Goal: Task Accomplishment & Management: Manage account settings

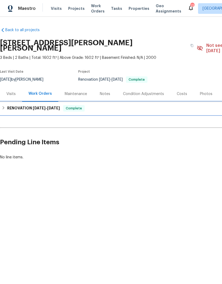
click at [32, 106] on h6 "RENOVATION [DATE] - [DATE]" at bounding box center [33, 108] width 53 height 6
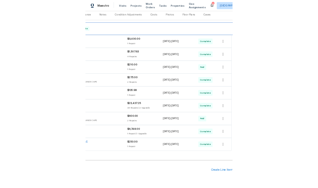
scroll to position [72, 79]
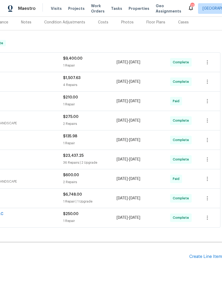
click at [199, 255] on div "Create Line Item" at bounding box center [205, 257] width 33 height 5
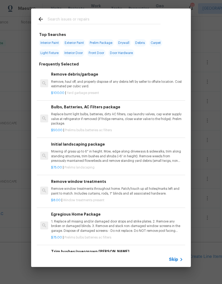
click at [58, 19] on input "text" at bounding box center [104, 20] width 113 height 8
click at [79, 80] on p "Remove, haul off, and properly dispose of any debris left by seller to offsite …" at bounding box center [117, 84] width 132 height 9
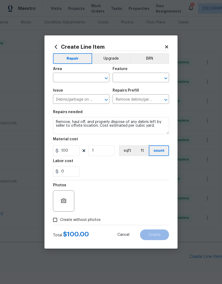
click at [76, 79] on input "text" at bounding box center [74, 78] width 42 height 8
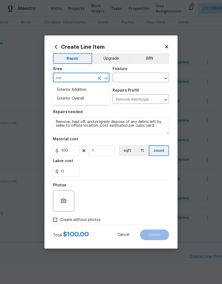
click at [78, 100] on li "Exterior Overall" at bounding box center [81, 98] width 56 height 9
type input "Exterior Overall"
click at [144, 79] on input "text" at bounding box center [134, 78] width 42 height 8
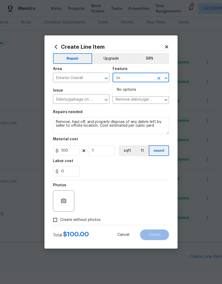
type input "d"
click at [138, 112] on li "Front Yard" at bounding box center [141, 111] width 56 height 9
type input "Front Yard"
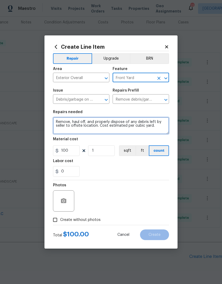
click at [158, 130] on textarea "Remove, haul off, and properly dispose of any debris left by seller to offsite …" at bounding box center [111, 125] width 116 height 17
click at [55, 122] on textarea "Remove, haul off, and properly dispose of any debris left by seller to offsite …" at bounding box center [111, 125] width 116 height 17
click at [59, 121] on textarea "Remove, haul off, and properly dispose of any debris left by seller to offsite …" at bounding box center [111, 125] width 116 height 17
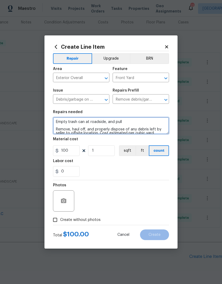
type textarea "Empty trash can at roadside, and pull Remove, haul off, and properly dispose of…"
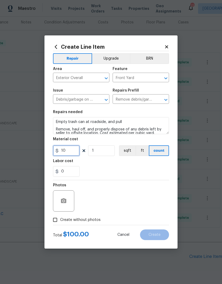
click at [75, 151] on input "10" at bounding box center [66, 151] width 27 height 11
click at [133, 125] on textarea "Empty trash can at roadside, and pull Remove, haul off, and properly dispose of…" at bounding box center [111, 125] width 116 height 17
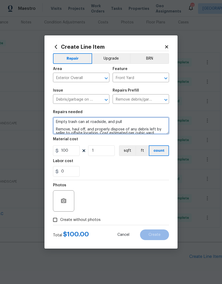
type input "100"
click at [130, 122] on textarea "Empty trash can at roadside, and pull Remove, haul off, and properly dispose of…" at bounding box center [111, 125] width 116 height 17
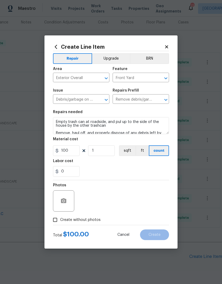
click at [148, 164] on div "Labor cost" at bounding box center [111, 162] width 116 height 7
click at [65, 199] on icon "button" at bounding box center [63, 201] width 6 height 6
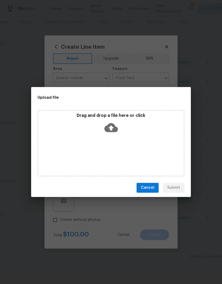
scroll to position [72, 0]
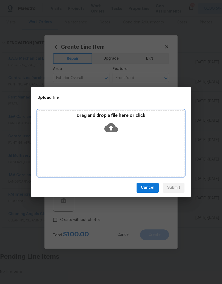
click at [110, 128] on icon at bounding box center [111, 128] width 14 height 14
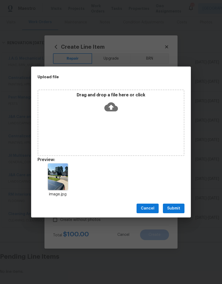
click at [173, 208] on span "Submit" at bounding box center [173, 208] width 13 height 7
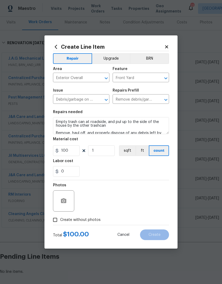
click at [118, 127] on textarea "Empty trash can at roadside, and pul up to the side of the house by the other t…" at bounding box center [111, 125] width 116 height 17
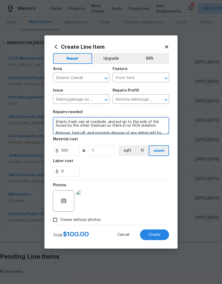
type textarea "Empty trash can at roadside, and pul up to the side of the house by the other t…"
click at [154, 169] on div "0" at bounding box center [111, 171] width 116 height 11
click at [158, 240] on button "Create" at bounding box center [154, 235] width 29 height 11
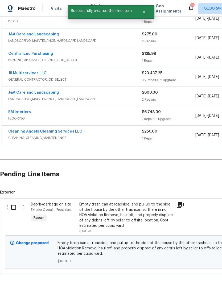
scroll to position [154, 0]
click at [15, 203] on input "checkbox" at bounding box center [15, 207] width 15 height 11
checkbox input "true"
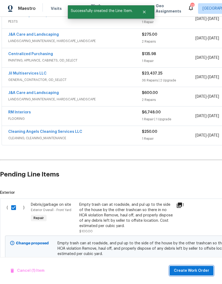
click at [193, 269] on span "Create Work Order" at bounding box center [191, 271] width 35 height 7
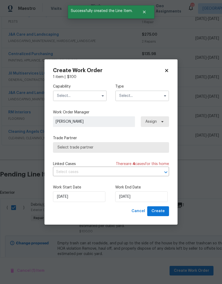
click at [92, 94] on input "text" at bounding box center [80, 96] width 54 height 11
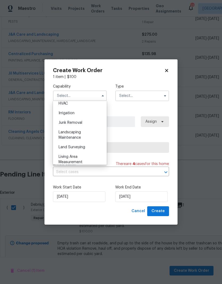
scroll to position [328, 0]
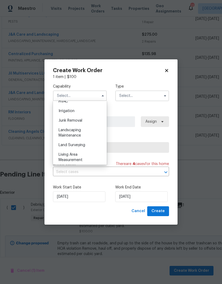
click at [77, 124] on div "Junk Removal" at bounding box center [79, 121] width 51 height 10
type input "Junk Removal"
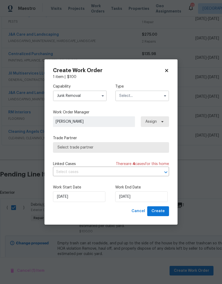
click at [145, 94] on input "text" at bounding box center [142, 96] width 54 height 11
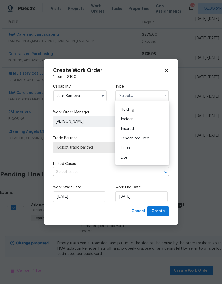
scroll to position [18, 0]
click at [132, 148] on div "Listed" at bounding box center [142, 147] width 51 height 10
type input "Listed"
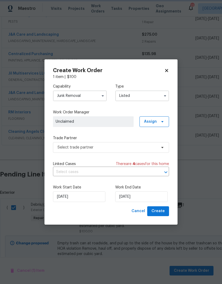
scroll to position [0, 0]
click at [135, 200] on input "[DATE]" at bounding box center [141, 197] width 53 height 11
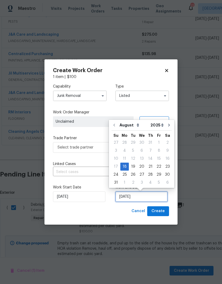
scroll to position [4, 0]
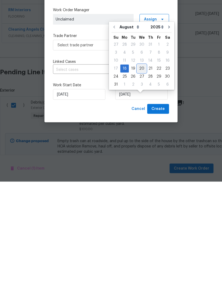
click at [144, 167] on div "20" at bounding box center [142, 170] width 9 height 7
type input "[DATE]"
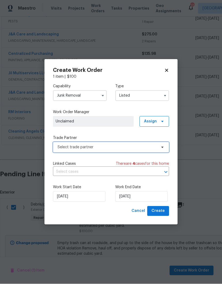
click at [117, 151] on span "Select trade partner" at bounding box center [111, 147] width 116 height 11
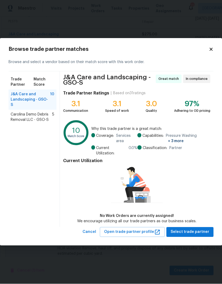
click at [25, 94] on span "J&A Care and Landscaping - GSO-S" at bounding box center [30, 100] width 39 height 16
click at [199, 233] on span "Select trade partner" at bounding box center [190, 232] width 39 height 7
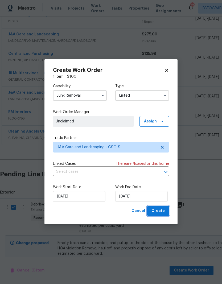
click at [168, 211] on button "Create" at bounding box center [158, 212] width 22 height 10
checkbox input "false"
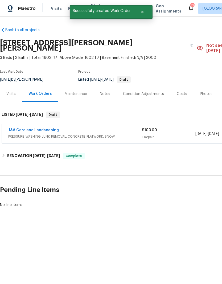
scroll to position [0, 0]
click at [40, 128] on link "J&A Care and Landscaping" at bounding box center [33, 130] width 51 height 4
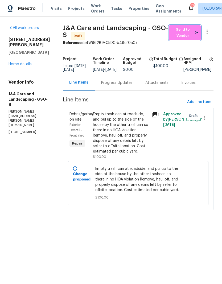
click at [193, 31] on span "Send to Vendor" at bounding box center [185, 33] width 26 height 12
